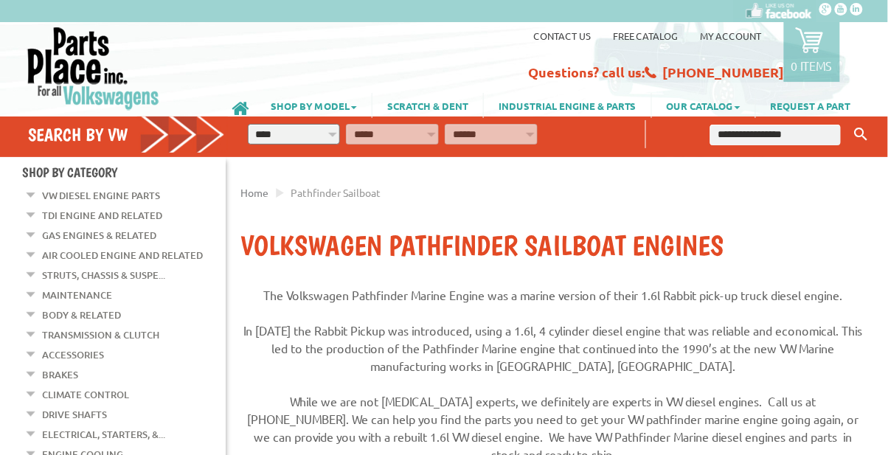
click at [131, 218] on link "TDI Engine and Related" at bounding box center [102, 215] width 120 height 19
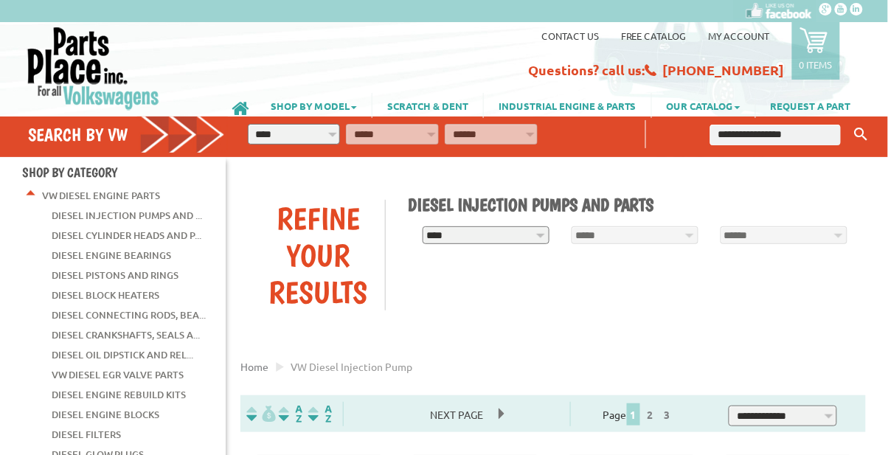
click at [191, 212] on link "Diesel Injection Pumps and ..." at bounding box center [127, 215] width 151 height 19
click at [156, 216] on link "Diesel Injection Pumps and ..." at bounding box center [127, 215] width 151 height 19
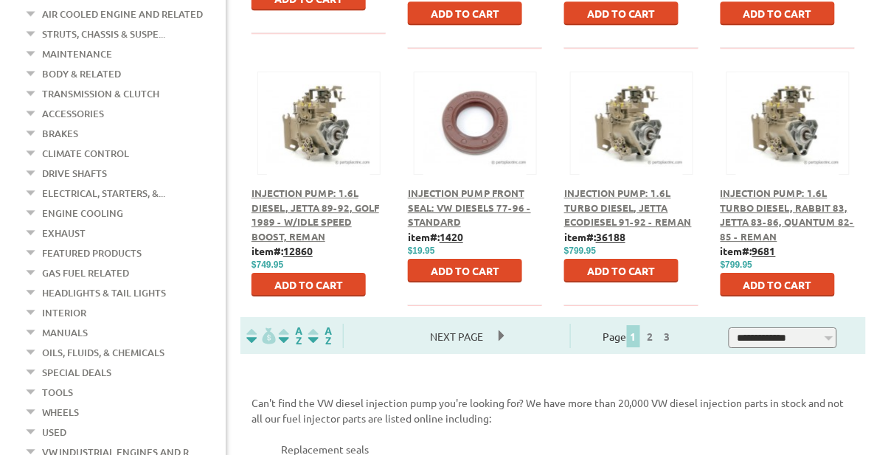
scroll to position [899, 0]
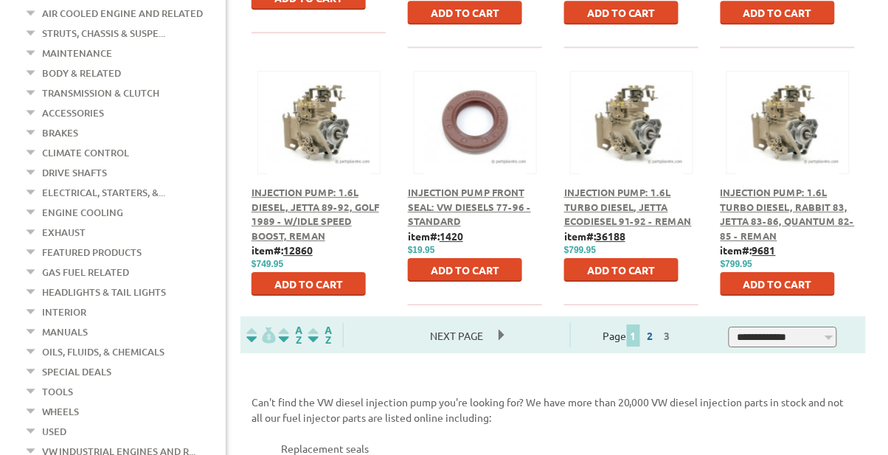
click at [657, 336] on link "2" at bounding box center [650, 335] width 13 height 13
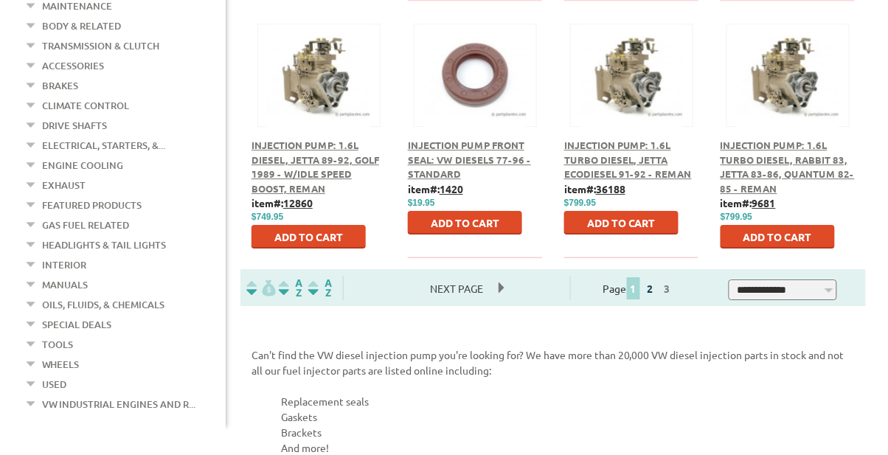
scroll to position [947, 0]
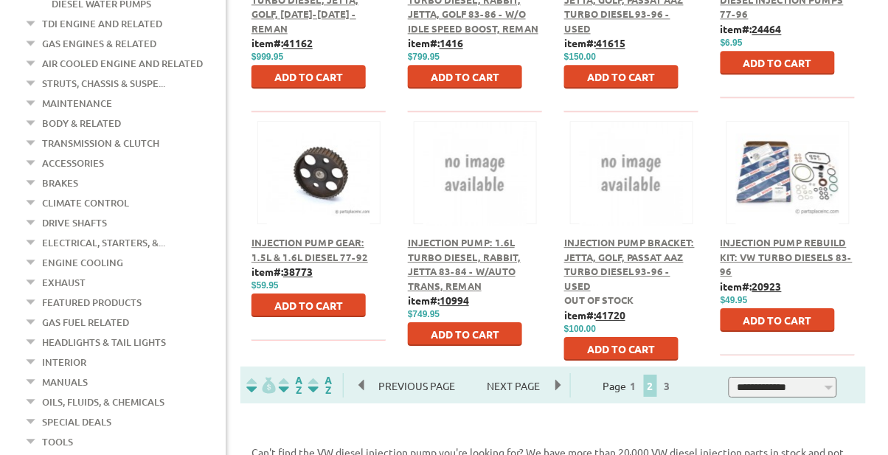
scroll to position [852, 0]
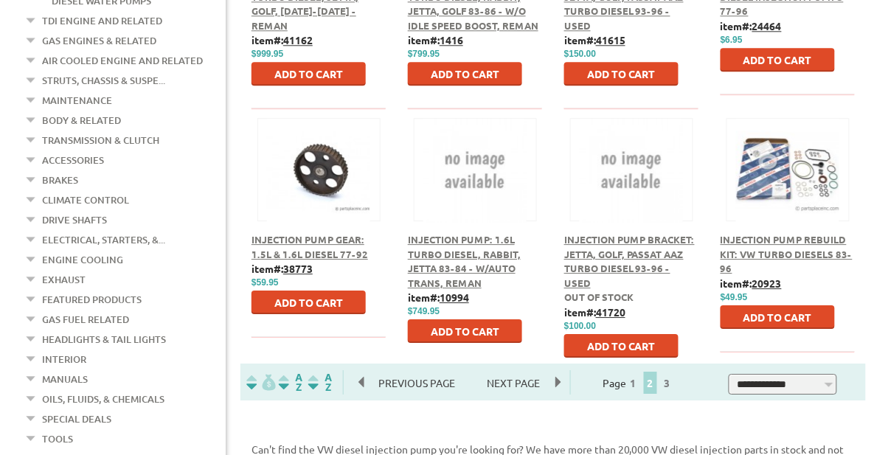
click at [675, 389] on span "3" at bounding box center [667, 383] width 15 height 22
click at [674, 379] on link "3" at bounding box center [667, 382] width 13 height 13
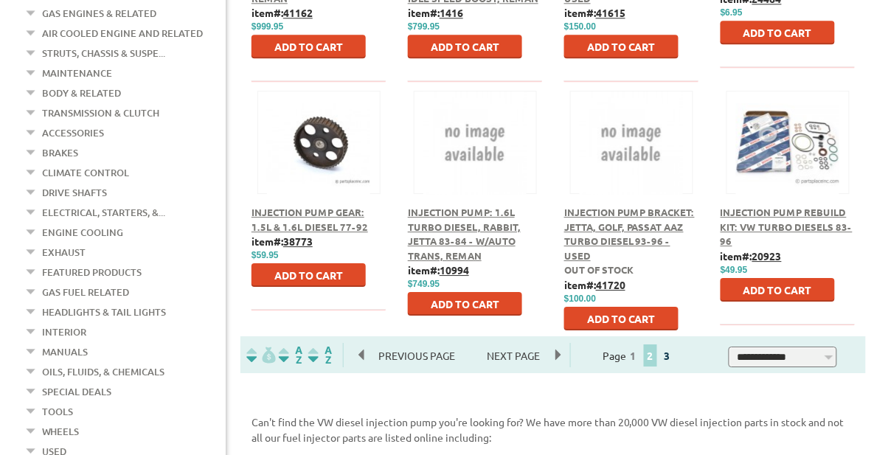
scroll to position [899, 0]
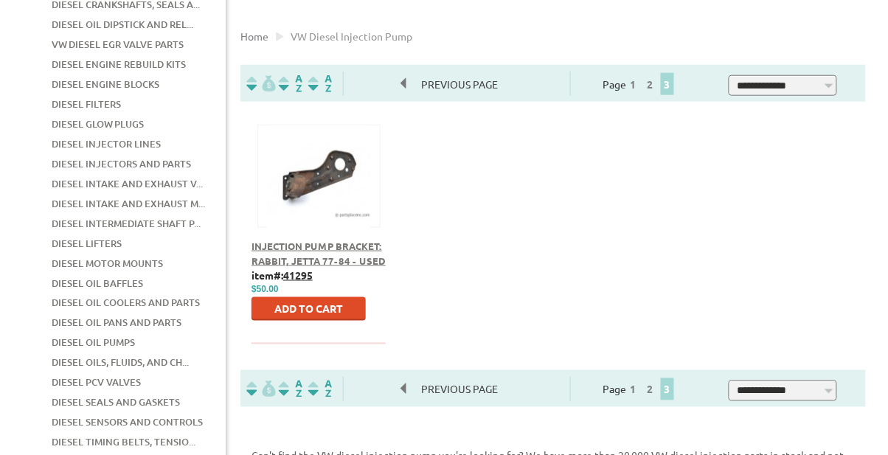
scroll to position [331, 0]
click at [136, 134] on link "Diesel Injector Lines" at bounding box center [106, 143] width 109 height 19
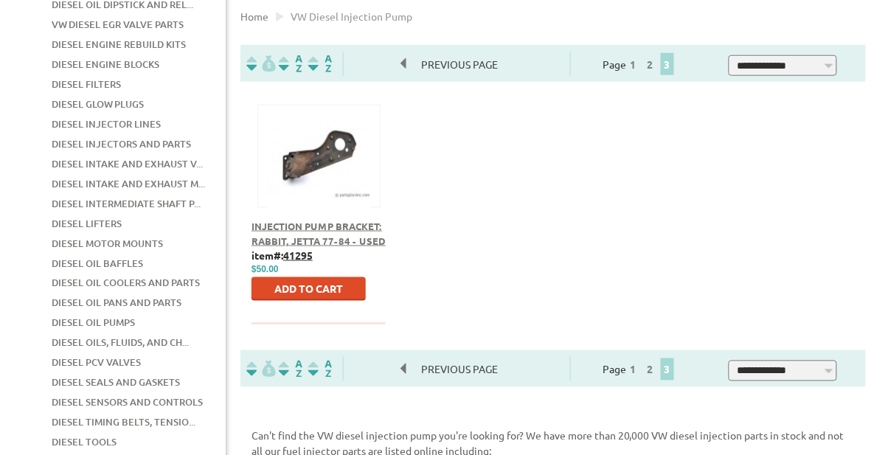
scroll to position [378, 0]
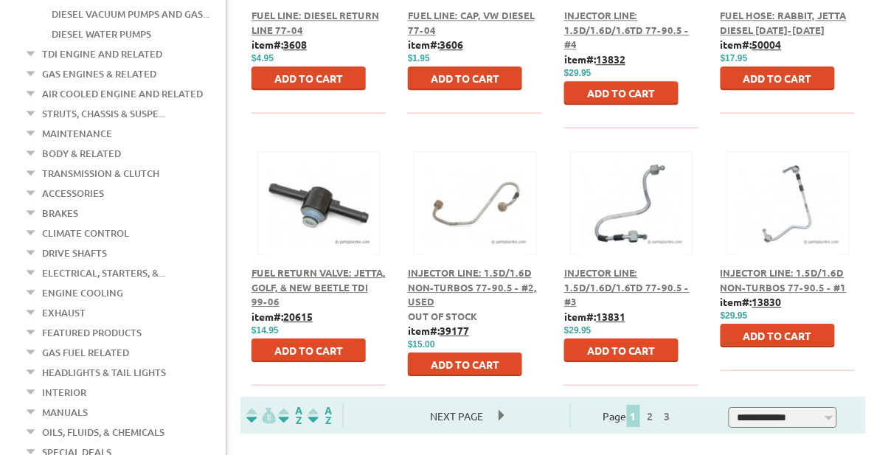
scroll to position [825, 0]
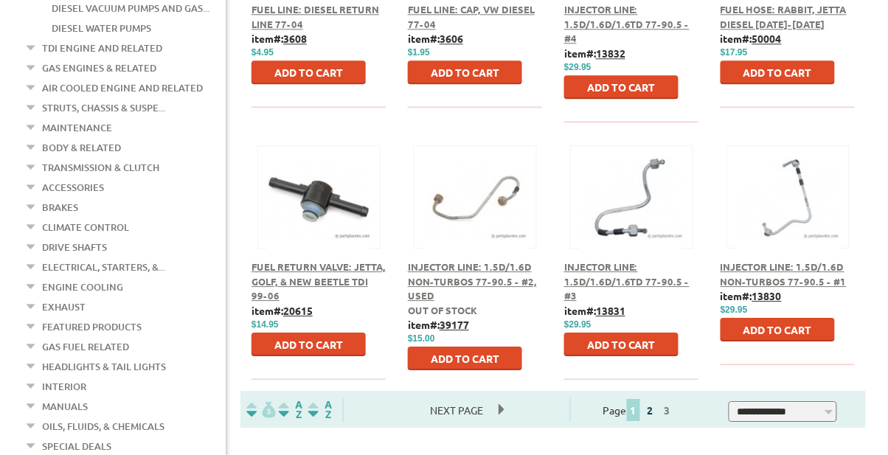
click at [657, 412] on link "2" at bounding box center [650, 410] width 13 height 13
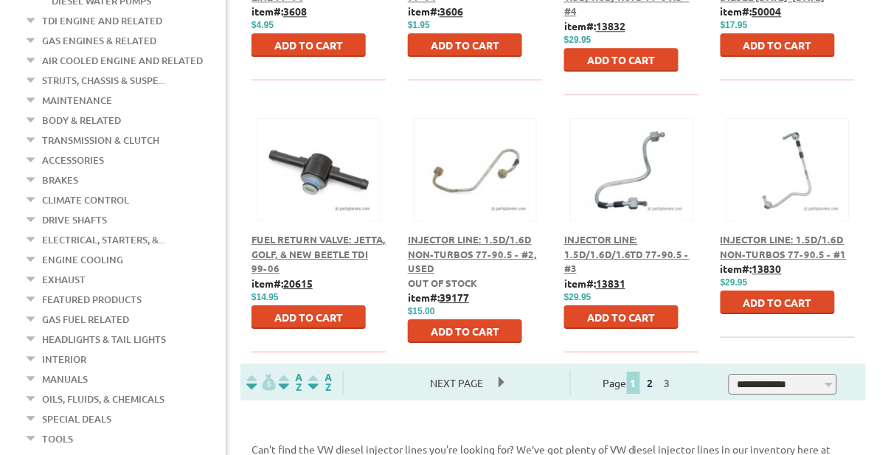
scroll to position [872, 0]
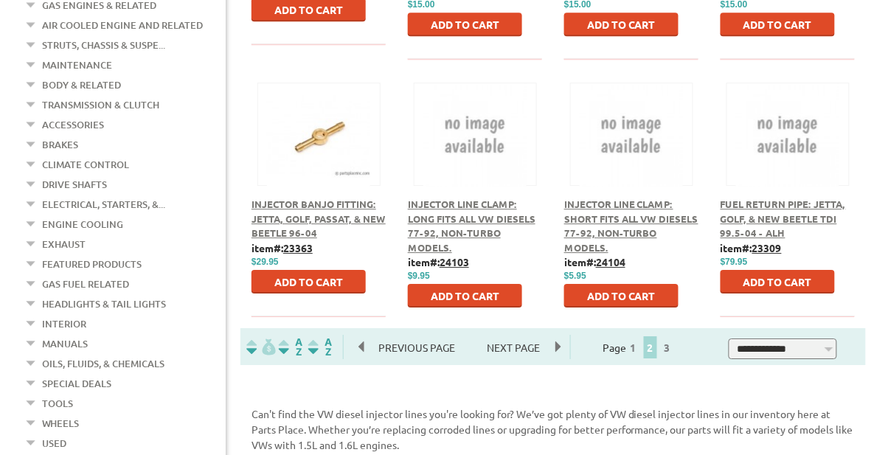
scroll to position [889, 0]
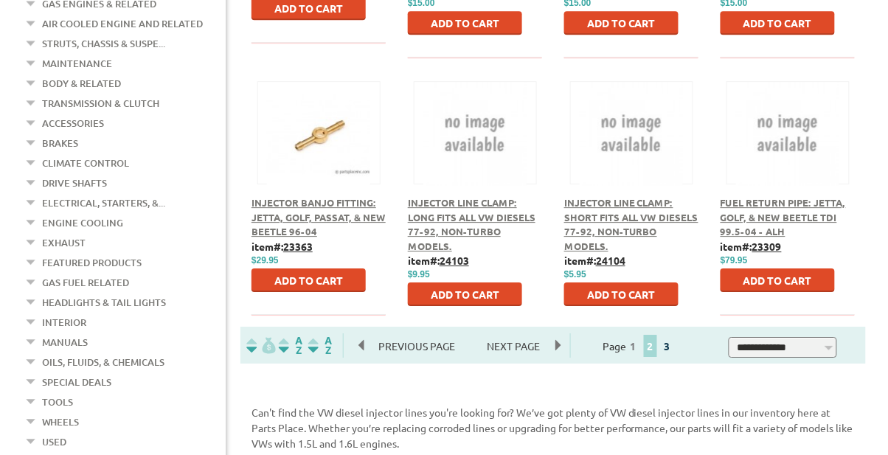
click at [674, 347] on link "3" at bounding box center [667, 345] width 13 height 13
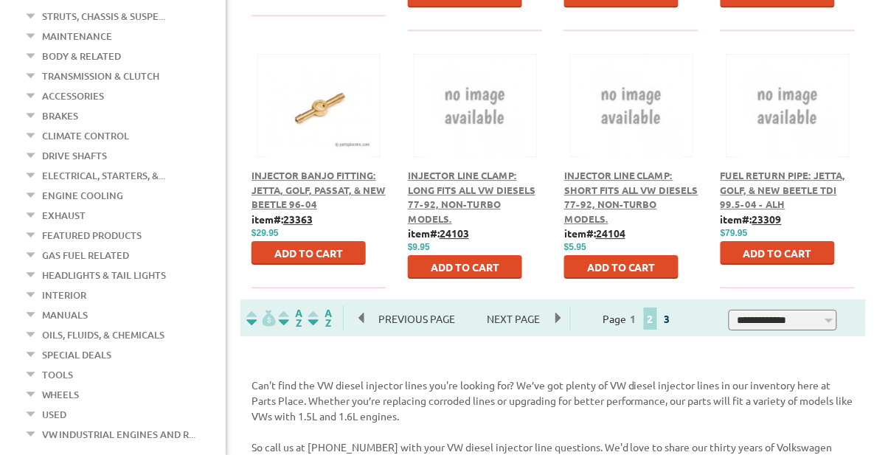
scroll to position [936, 0]
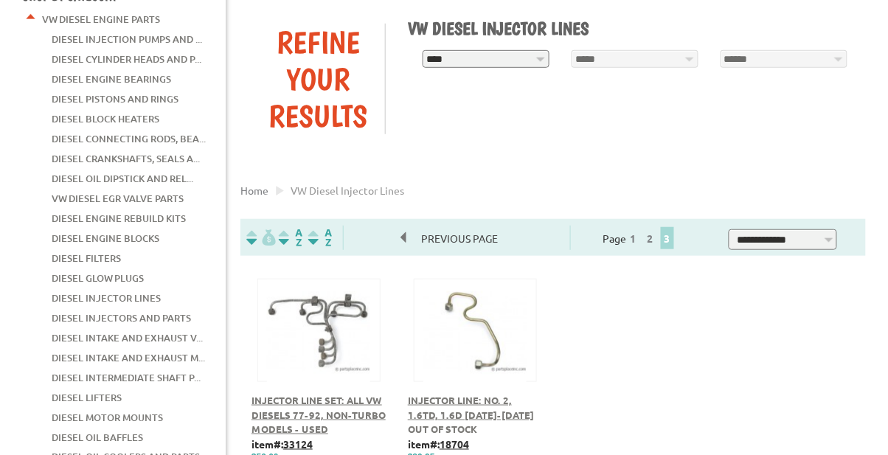
scroll to position [152, 0]
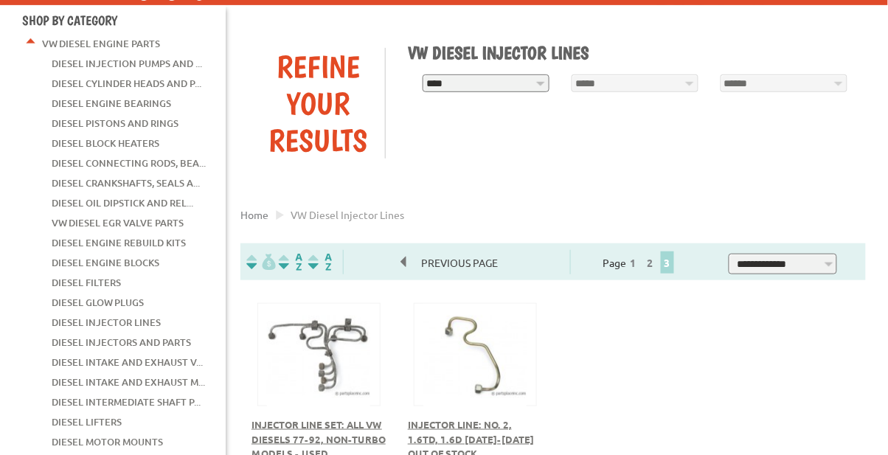
click at [319, 427] on span "Injector Line Set: All VW Diesels 77-92, Non-Turbo models - Used" at bounding box center [319, 438] width 134 height 41
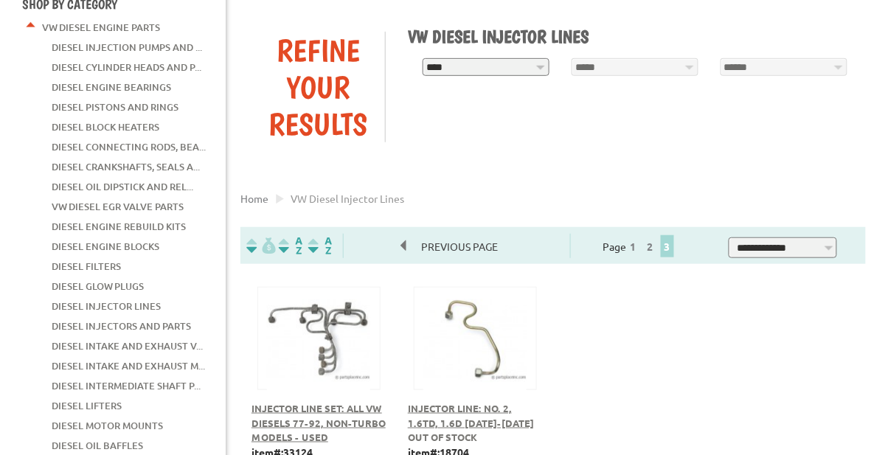
scroll to position [199, 0]
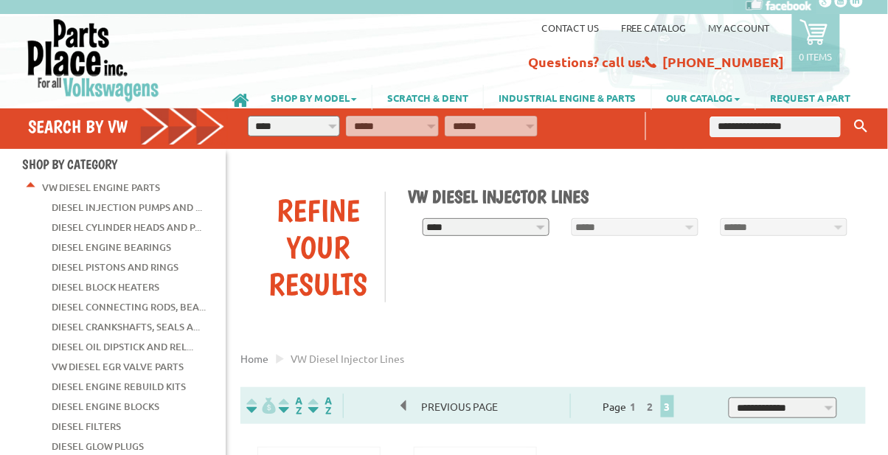
scroll to position [5, 0]
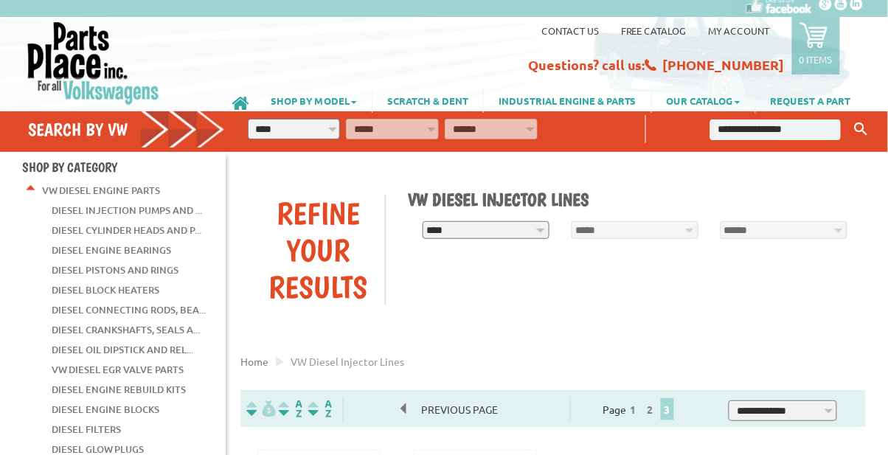
click at [487, 303] on div "**********" at bounding box center [553, 250] width 648 height 152
click at [705, 230] on div "*****" at bounding box center [631, 231] width 149 height 26
click at [752, 218] on div "******" at bounding box center [780, 231] width 149 height 26
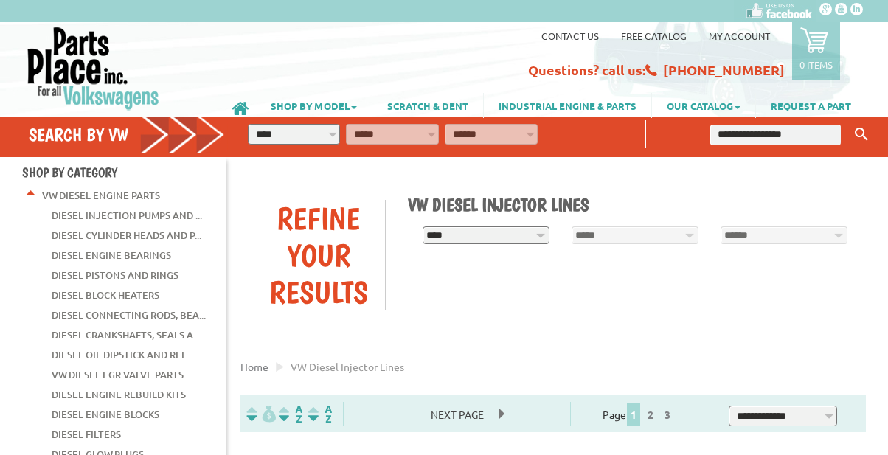
scroll to position [872, 0]
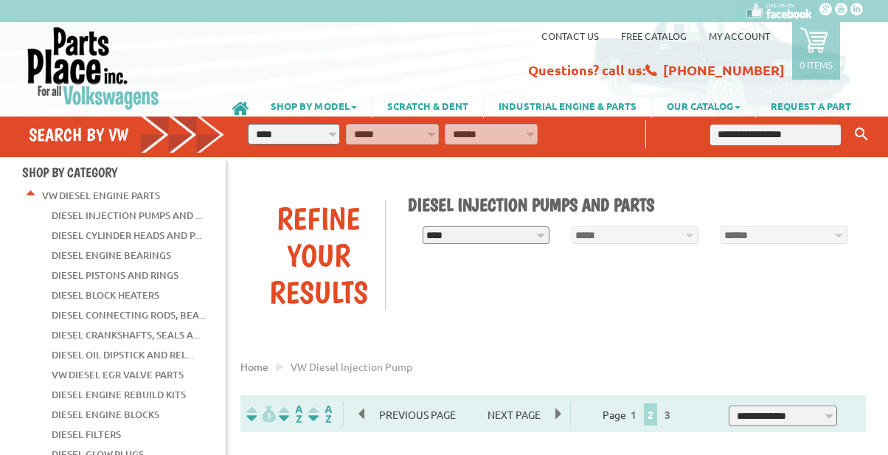
scroll to position [899, 0]
